Goal: Find specific page/section: Find specific page/section

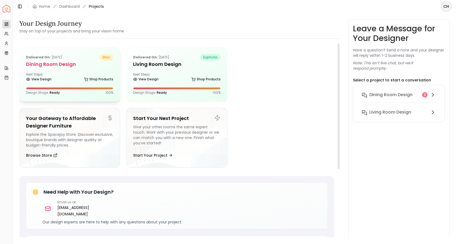
click at [69, 63] on h5 "Dining Room Design" at bounding box center [69, 65] width 87 height 8
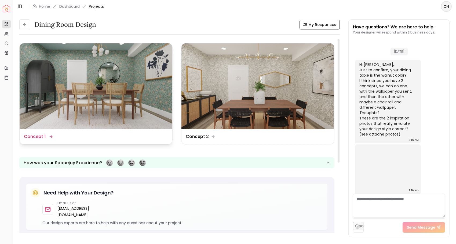
click at [26, 72] on img at bounding box center [96, 86] width 153 height 86
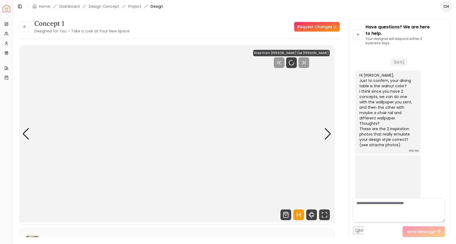
scroll to position [4, 0]
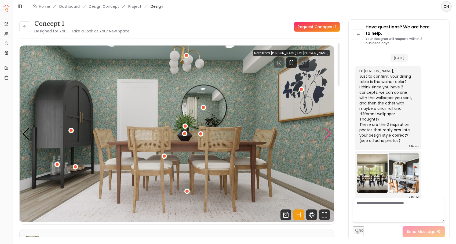
click at [327, 135] on div "Next slide" at bounding box center [327, 134] width 7 height 12
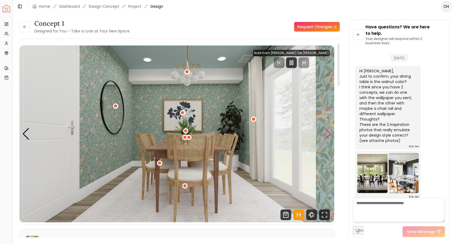
click at [327, 135] on div "Next slide" at bounding box center [327, 134] width 7 height 12
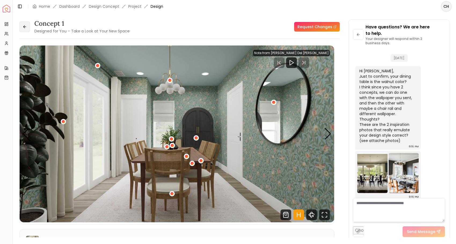
click at [20, 27] on button at bounding box center [24, 26] width 11 height 11
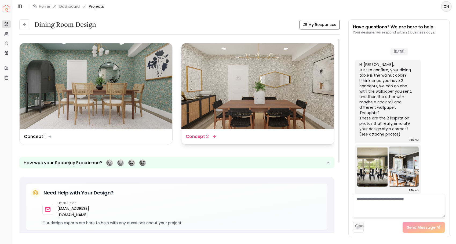
click at [224, 114] on img at bounding box center [257, 86] width 153 height 86
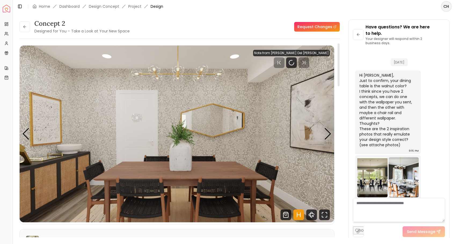
scroll to position [4, 0]
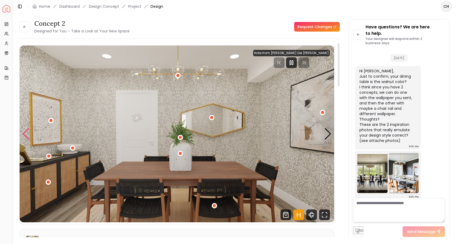
click at [26, 134] on div "Previous slide" at bounding box center [25, 134] width 7 height 12
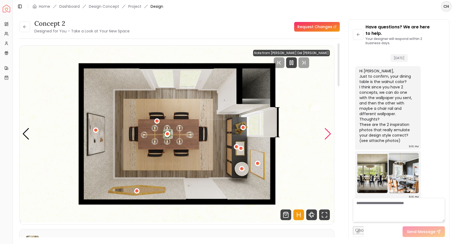
click at [325, 137] on div "Next slide" at bounding box center [327, 134] width 7 height 12
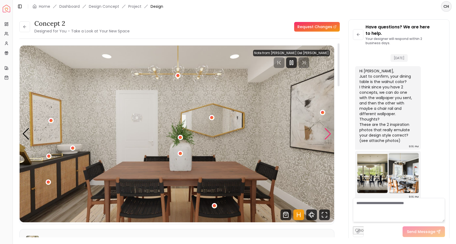
click at [325, 137] on div "Next slide" at bounding box center [327, 134] width 7 height 12
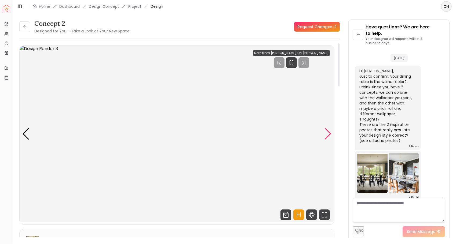
click at [328, 133] on div "Next slide" at bounding box center [327, 134] width 7 height 12
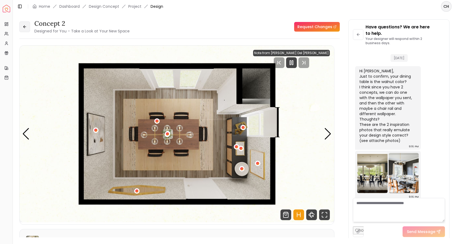
click at [24, 29] on button at bounding box center [24, 26] width 11 height 11
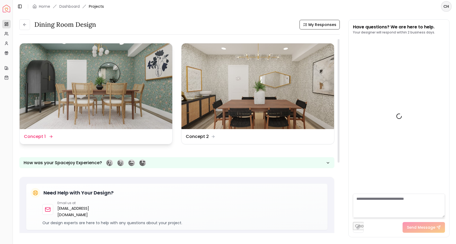
click at [118, 110] on img at bounding box center [96, 86] width 153 height 86
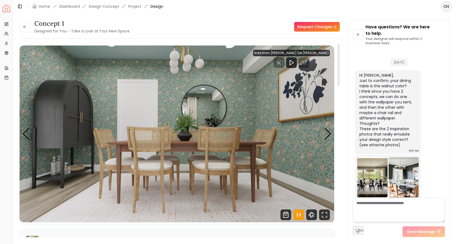
scroll to position [4, 0]
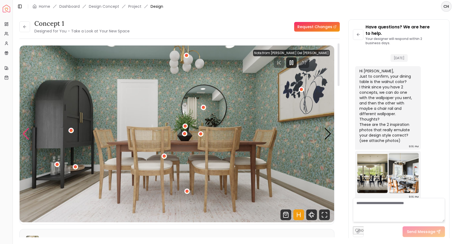
click at [24, 130] on div "Previous slide" at bounding box center [25, 134] width 7 height 12
